Goal: Entertainment & Leisure: Consume media (video, audio)

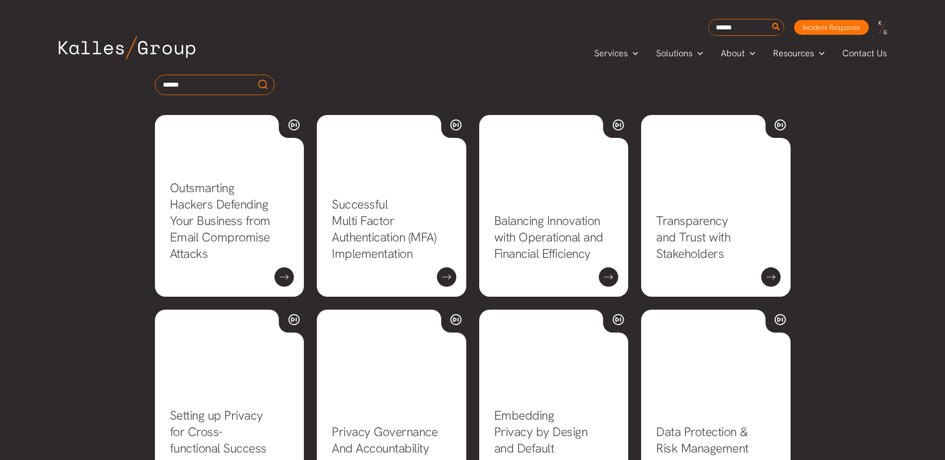
scroll to position [399, 0]
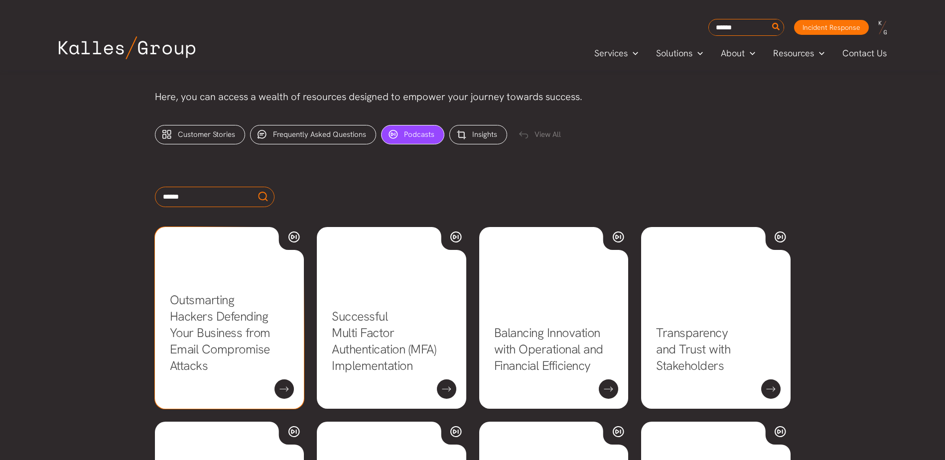
click at [270, 374] on link "Outsmarting Hackers Defending Your Business from Email Compromise Attacks" at bounding box center [220, 333] width 101 height 82
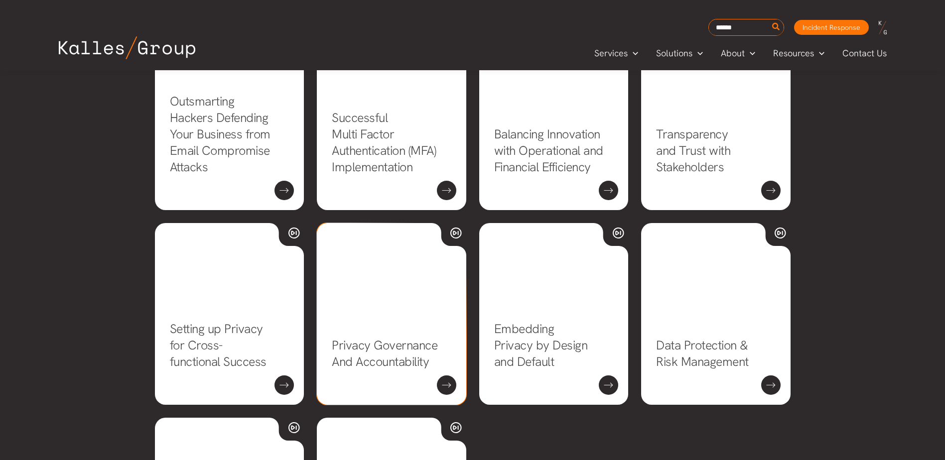
scroll to position [598, 0]
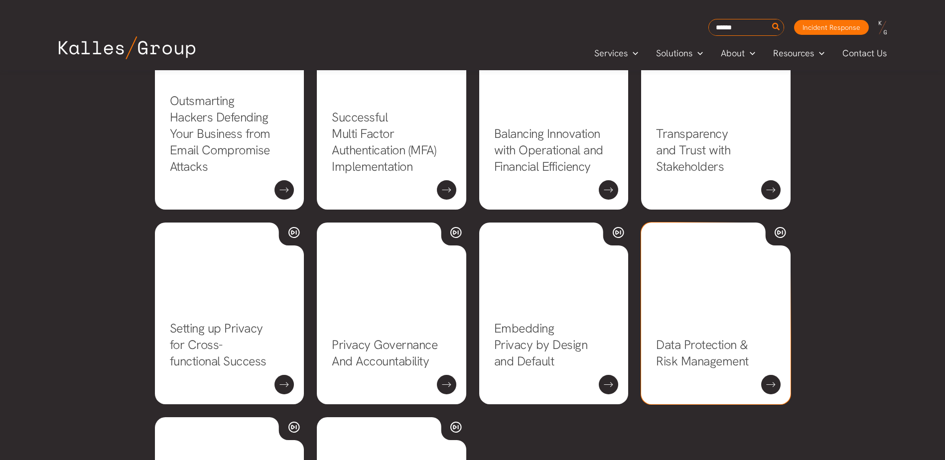
click at [749, 370] on link "Data Protection & Risk Management" at bounding box center [702, 353] width 93 height 33
